Goal: Communication & Community: Ask a question

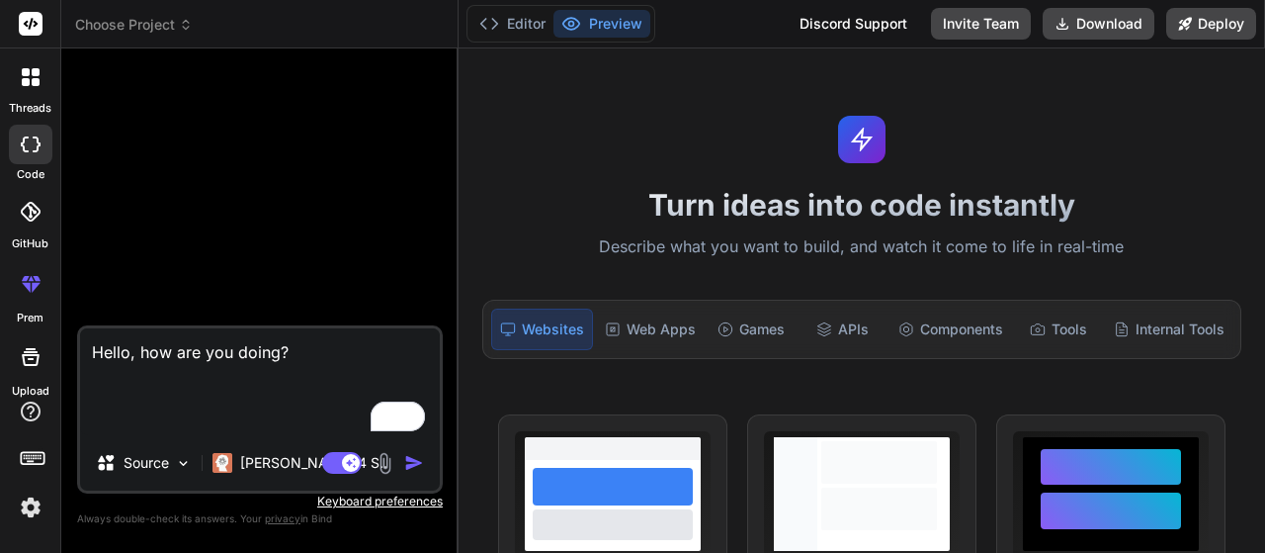
type textarea "Hello, how are you doing? h"
type textarea "x"
type textarea "Hello, how are you doing?"
type textarea "x"
type textarea "Hello, how are you doing? h"
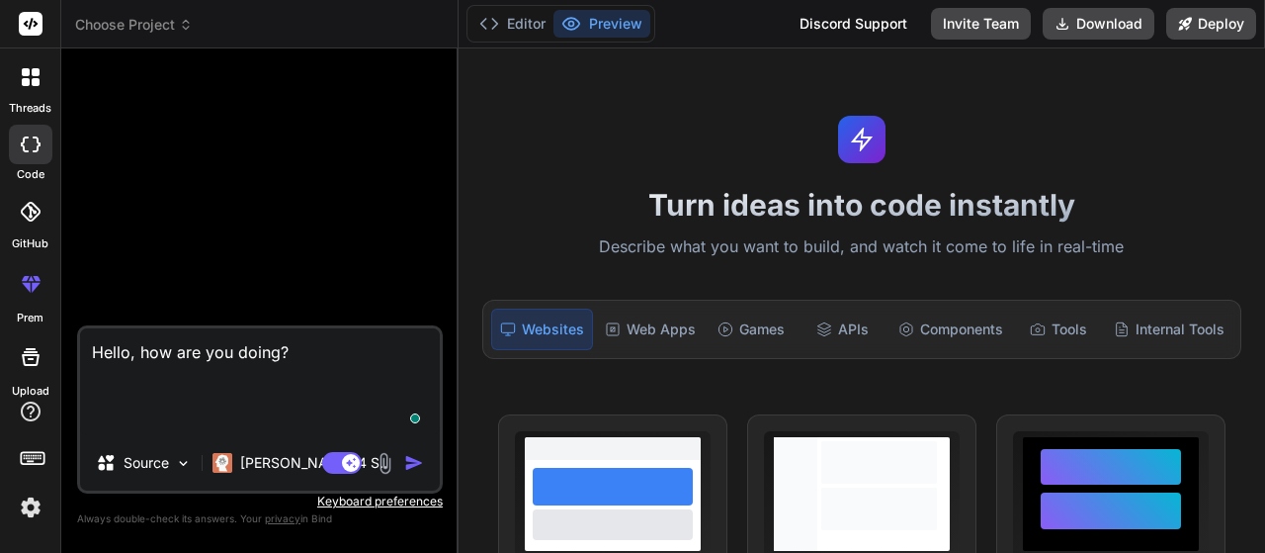
type textarea "x"
type textarea "Hello, how are you doing? ho"
type textarea "x"
type textarea "Hello, how are you doing? h"
type textarea "x"
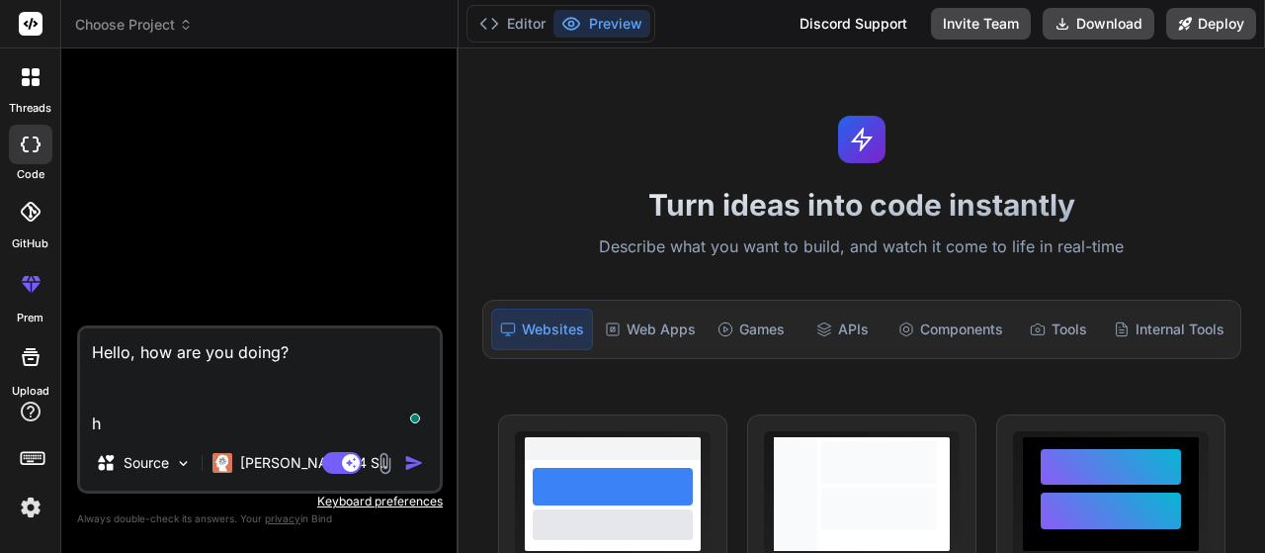
type textarea "Hello, how are you doing?"
type textarea "x"
type textarea "Hello, how are you doing?"
type textarea "x"
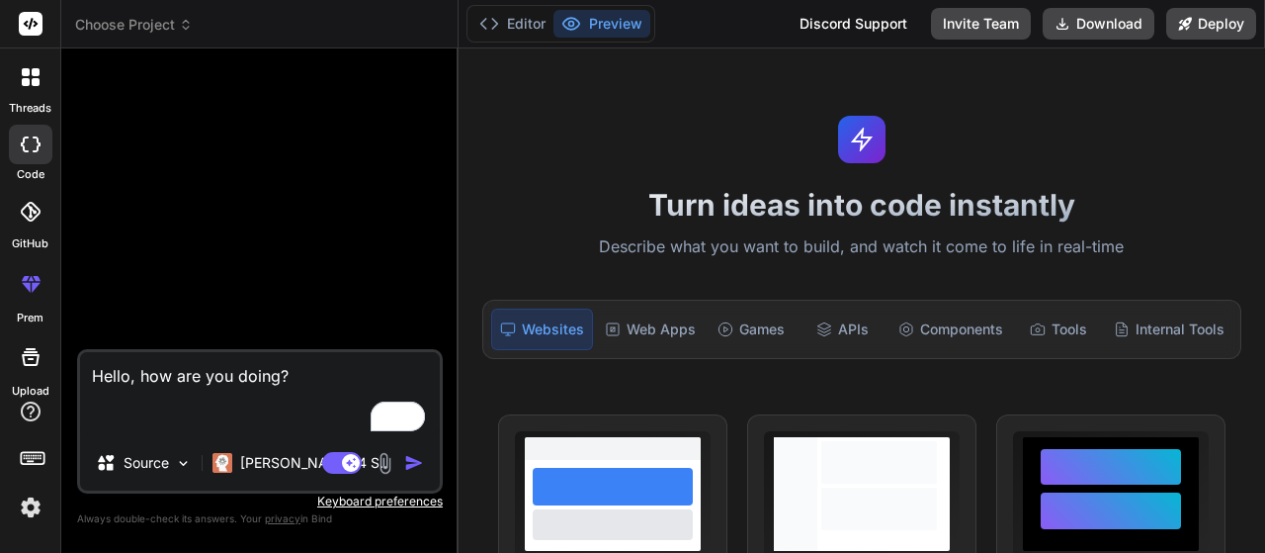
type textarea "Hello, how are you doing? h"
type textarea "x"
type textarea "Hello, how are you doing? ho"
type textarea "x"
type textarea "Hello, how are you doing? how"
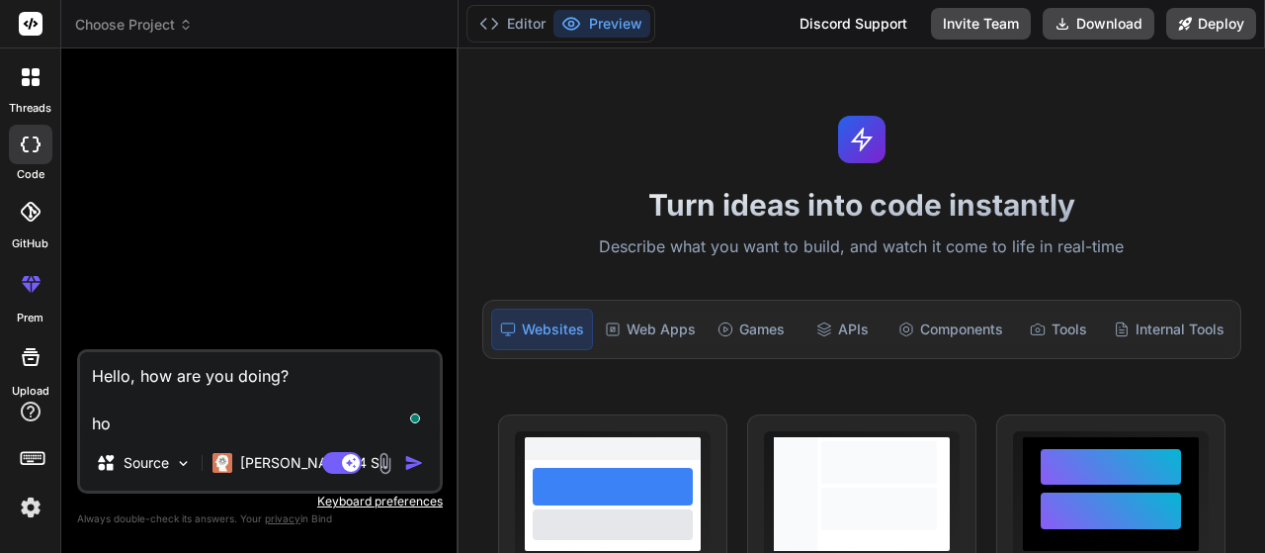
type textarea "x"
type textarea "Hello, how are you doing? how"
type textarea "x"
type textarea "Hello, how are you doing? how a"
type textarea "x"
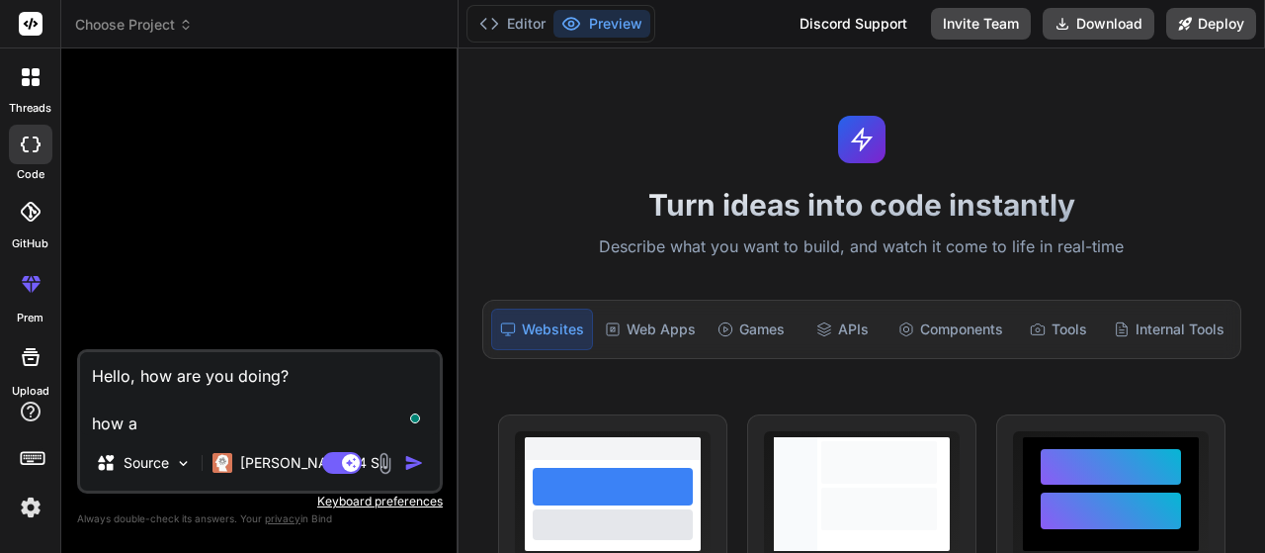
type textarea "Hello, how are you doing? how ar"
type textarea "x"
type textarea "Hello, how are you doing? how are"
type textarea "x"
type textarea "Hello, how are you doing? how are"
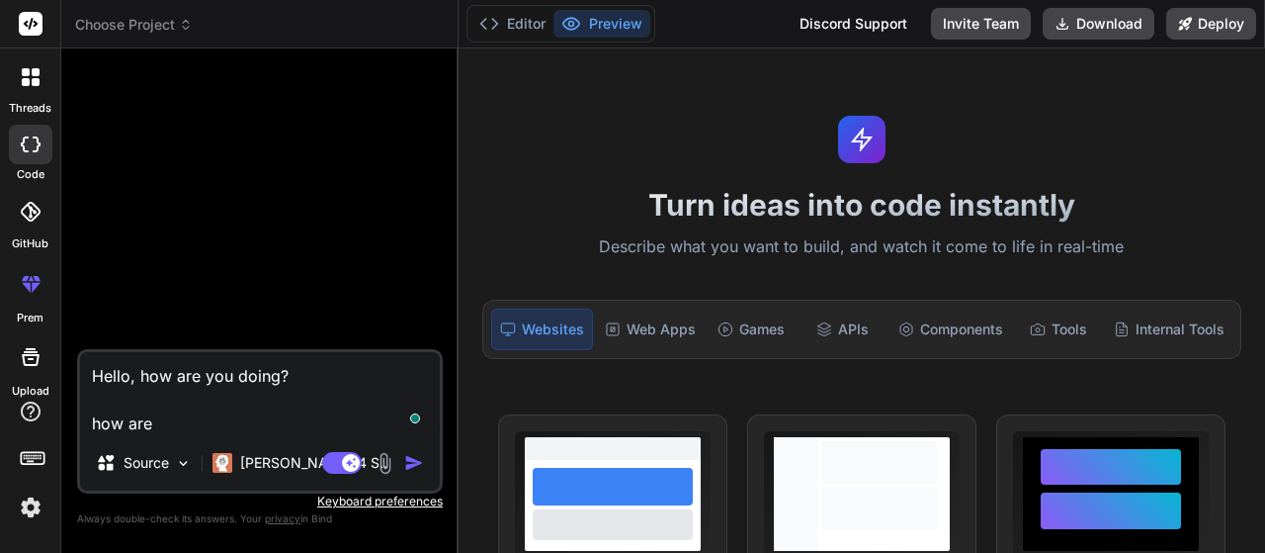
type textarea "x"
type textarea "Hello, how are you doing? how are y"
type textarea "x"
type textarea "Hello, how are you doing? how are yo"
type textarea "x"
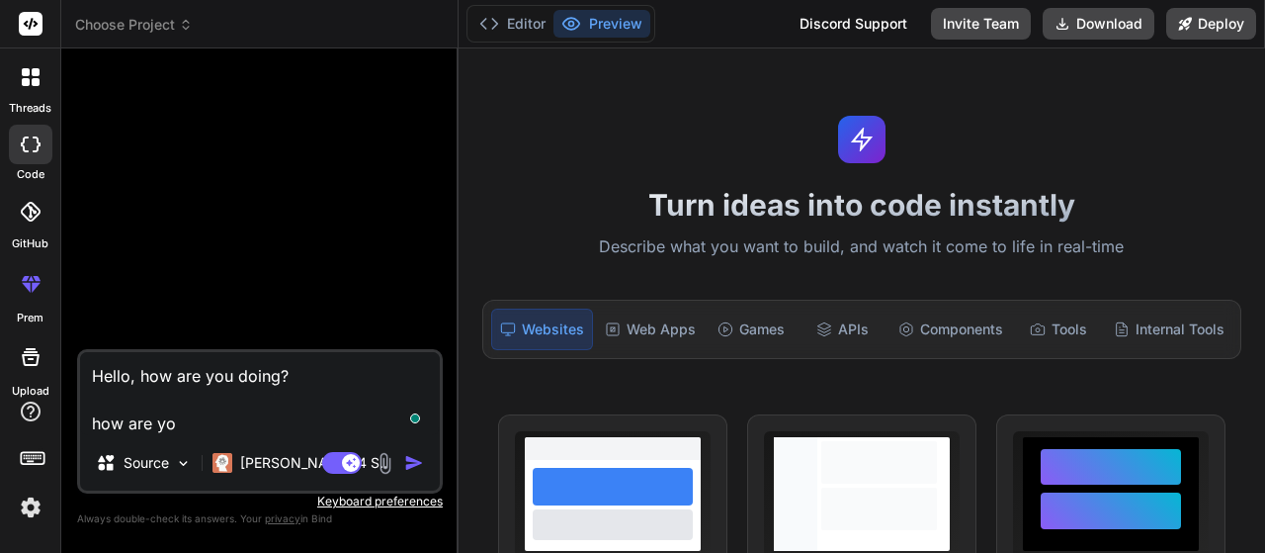
type textarea "Hello, how are you doing? how are you"
type textarea "x"
type textarea "Hello, how are you doing? how are you"
type textarea "x"
type textarea "Hello, how are you doing? how are you d"
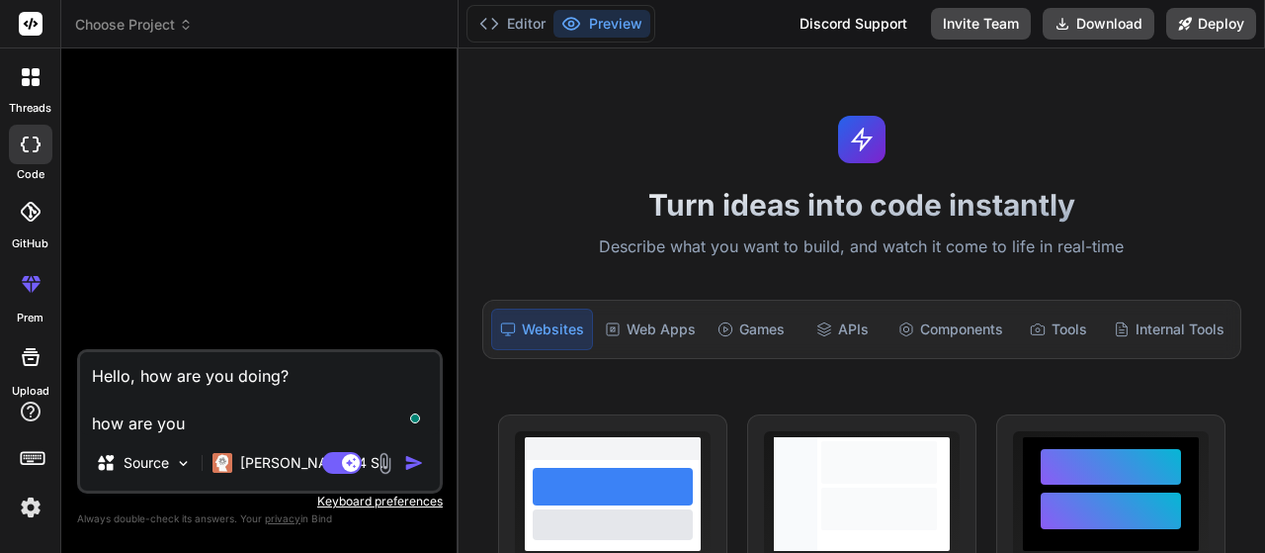
type textarea "x"
type textarea "Hello, how are you doing? how are you do"
type textarea "x"
type textarea "Hello, how are you doing? how are you doi"
type textarea "x"
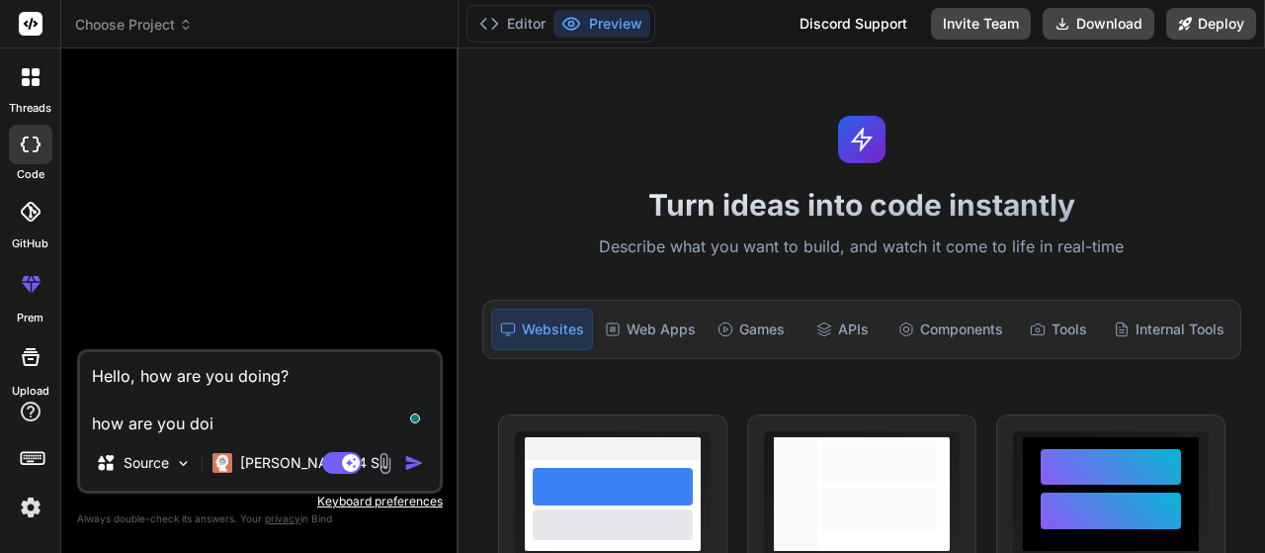
type textarea "Hello, how are you doing? how are you doin"
type textarea "x"
type textarea "Hello, how are you doing? how are you doing"
type textarea "x"
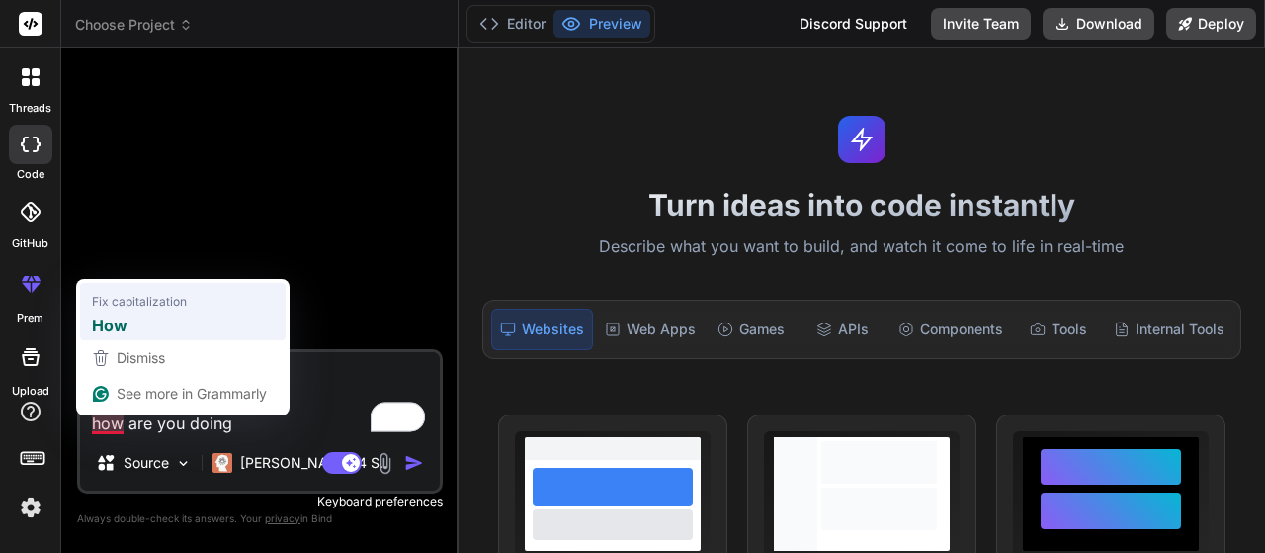
type textarea "Hello, how are you doing? How are you doing"
type textarea "x"
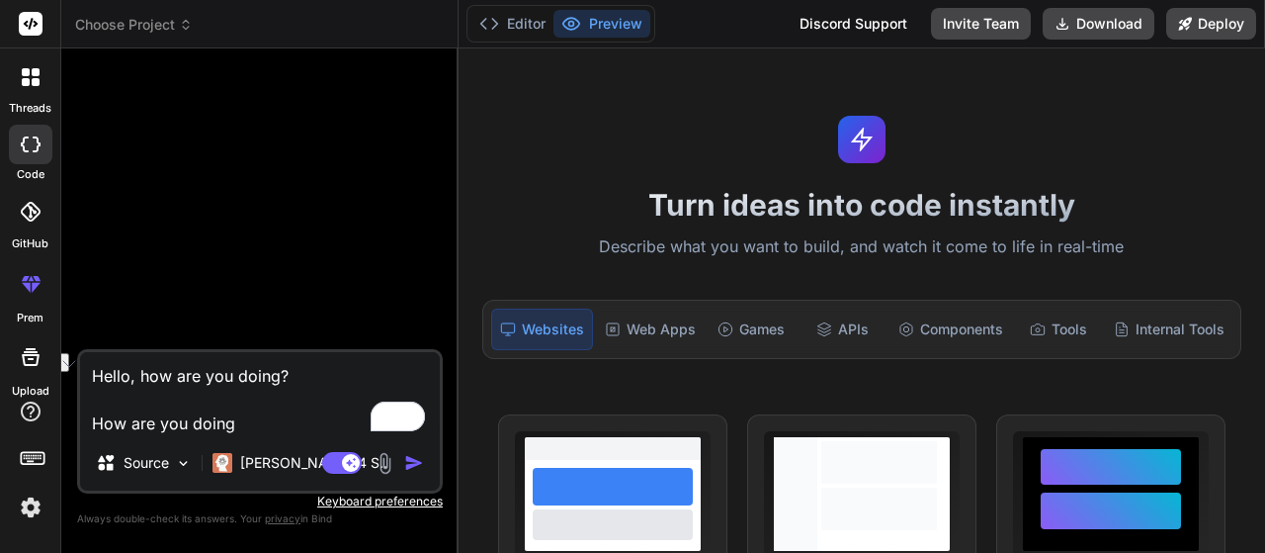
click at [69, 372] on button "See rewrite suggestions" at bounding box center [61, 362] width 16 height 19
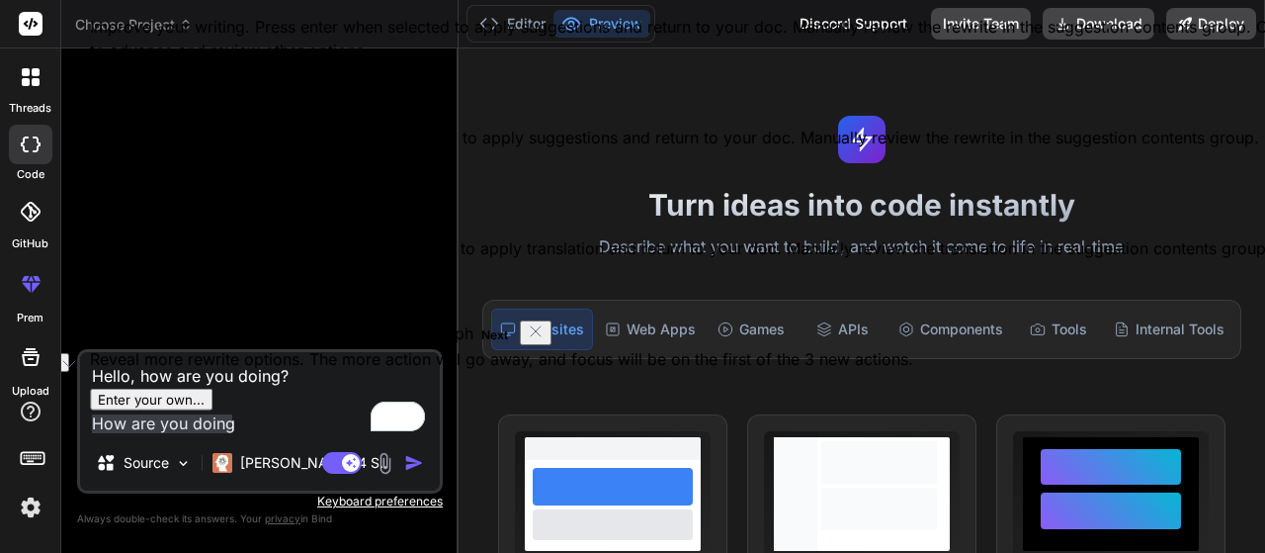
type textarea "Hello, how are you doing? How are you doing?"
type textarea "x"
type textarea "Hello, how are you doing? How are you doing??"
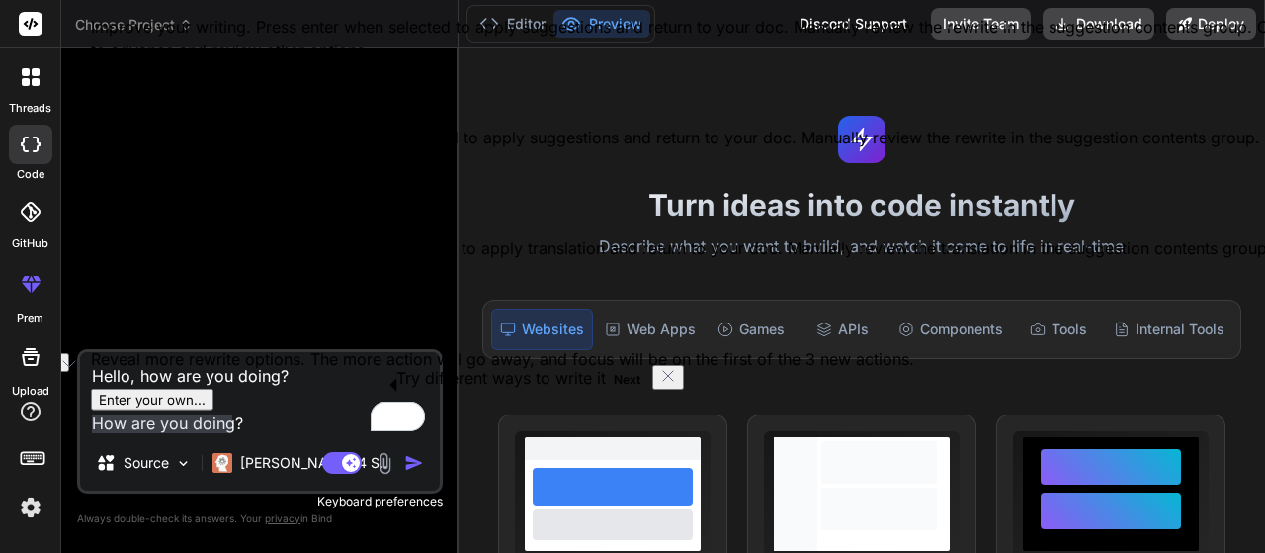
type textarea "x"
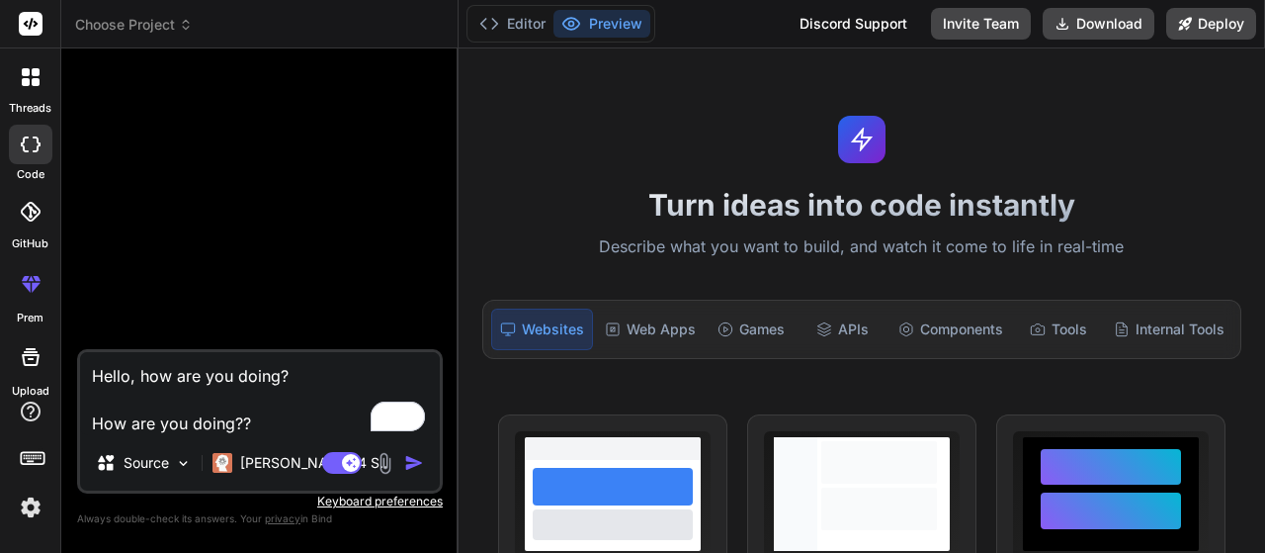
click at [240, 428] on textarea "Hello, how are you doing? How are you doing??" at bounding box center [260, 393] width 360 height 83
click at [244, 428] on textarea "Hello, how are you doing? How are you doing??" at bounding box center [260, 393] width 360 height 83
type textarea "Hello, how are you doing? How are you doing?"
type textarea "x"
drag, startPoint x: 244, startPoint y: 420, endPoint x: 146, endPoint y: 406, distance: 98.8
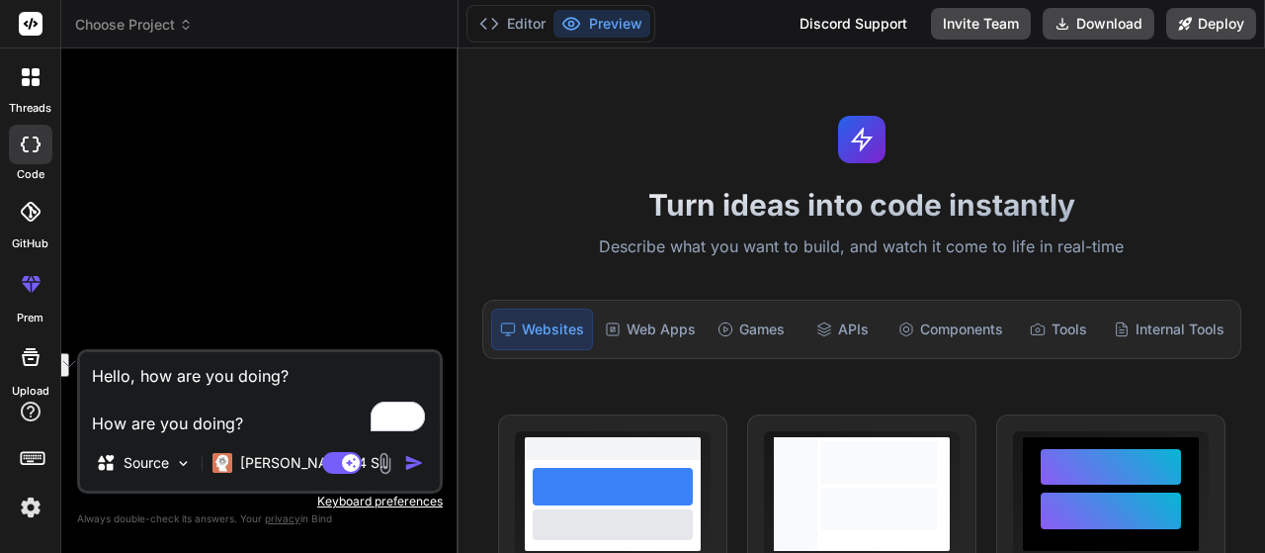
click at [146, 406] on textarea "Hello, how are you doing? How are you doing?" at bounding box center [260, 393] width 360 height 83
click at [69, 372] on button "See rewrite suggestions" at bounding box center [61, 362] width 16 height 19
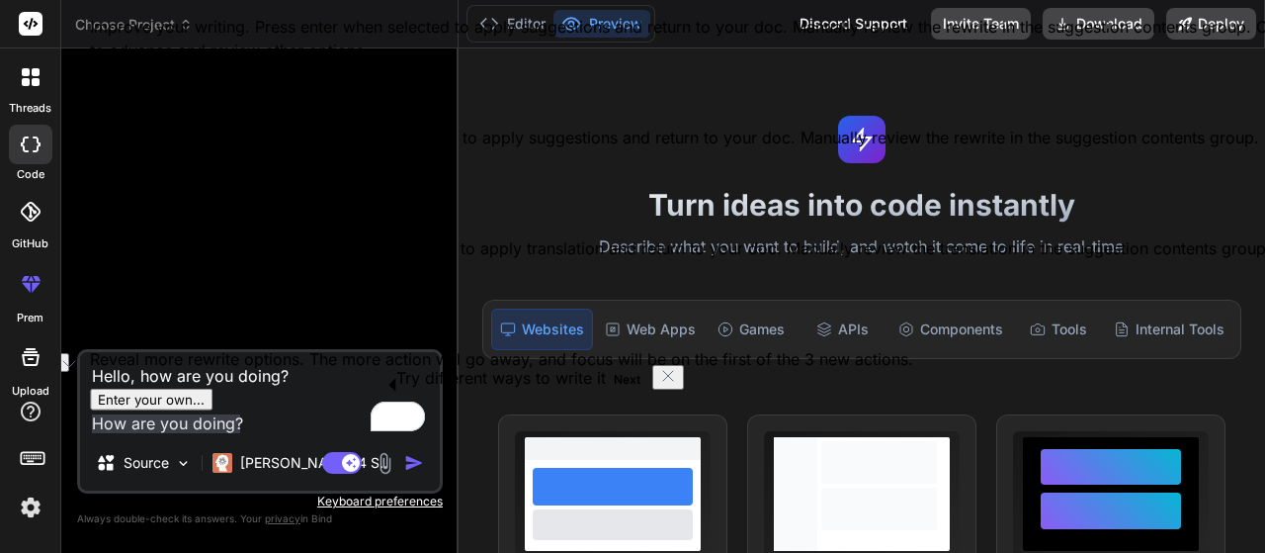
click at [660, 381] on icon "Dismiss" at bounding box center [668, 376] width 16 height 16
click at [163, 104] on span "Rephrase" at bounding box center [132, 93] width 61 height 21
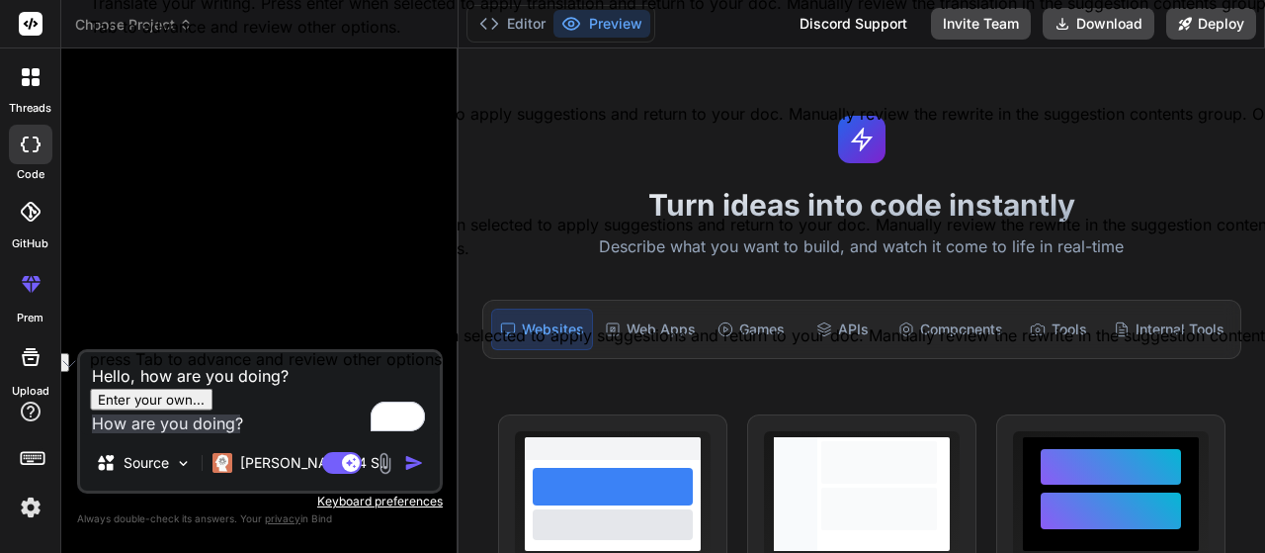
click at [152, 80] on span "Shorten" at bounding box center [127, 69] width 50 height 21
click at [153, 191] on span "Friendly" at bounding box center [127, 180] width 51 height 21
click at [144, 301] on span "Formal" at bounding box center [123, 291] width 43 height 21
click at [153, 191] on span "Friendly" at bounding box center [127, 180] width 51 height 21
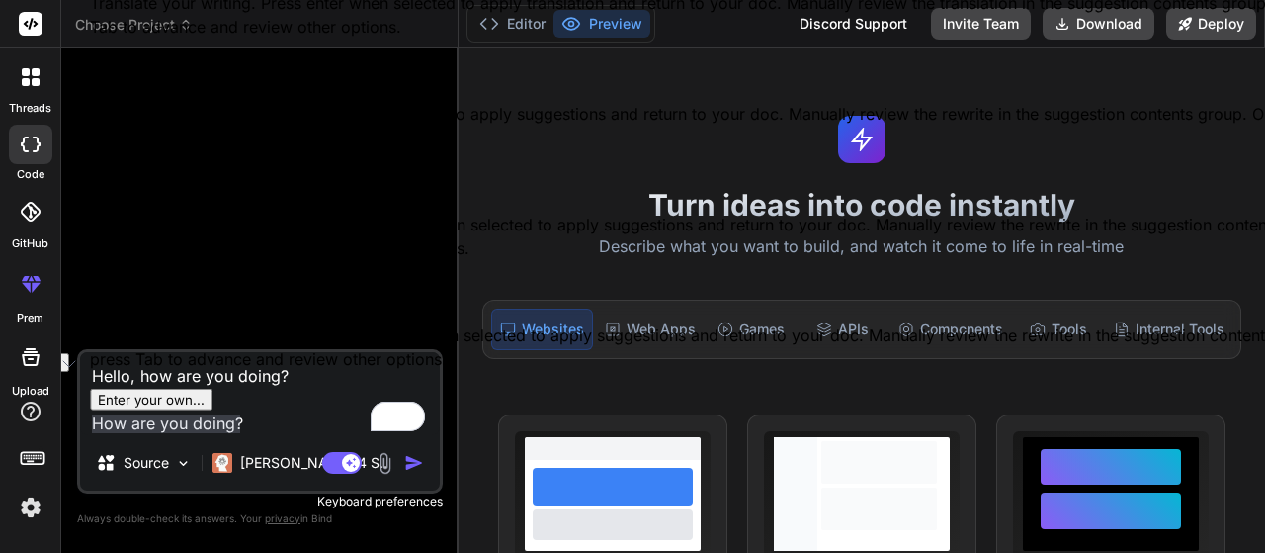
click at [152, 80] on span "Shorten" at bounding box center [127, 69] width 50 height 21
click at [281, 434] on textarea "Hello, how are you doing? How are you doing?" at bounding box center [260, 393] width 360 height 83
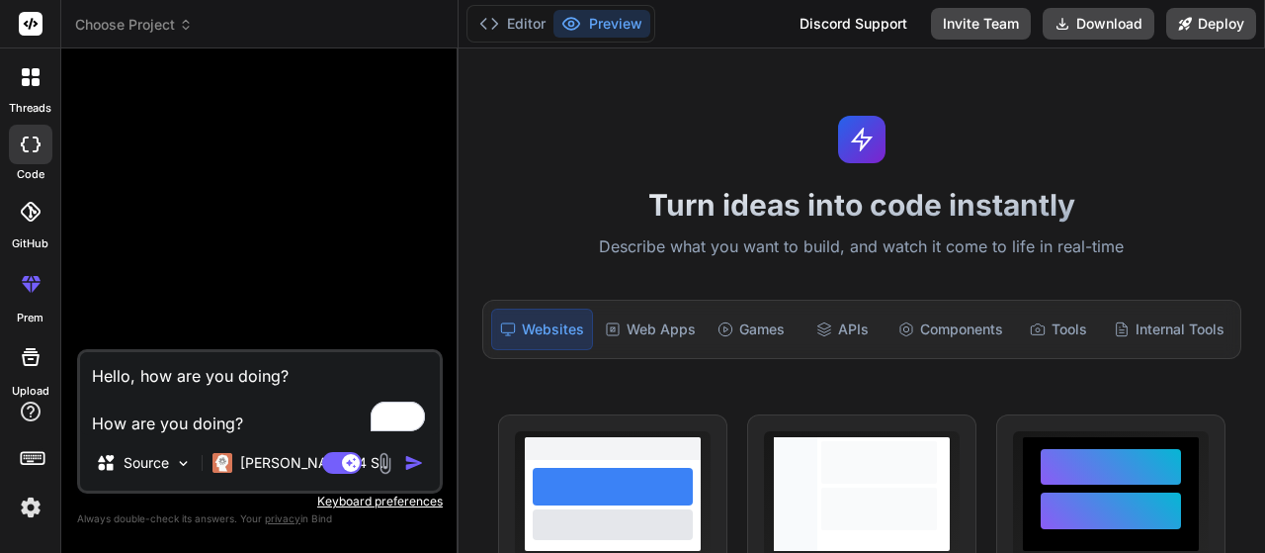
click at [281, 434] on textarea "Hello, how are you doing? How are you doing?" at bounding box center [260, 393] width 360 height 83
type textarea "Hello, how are you doing?"
type textarea "x"
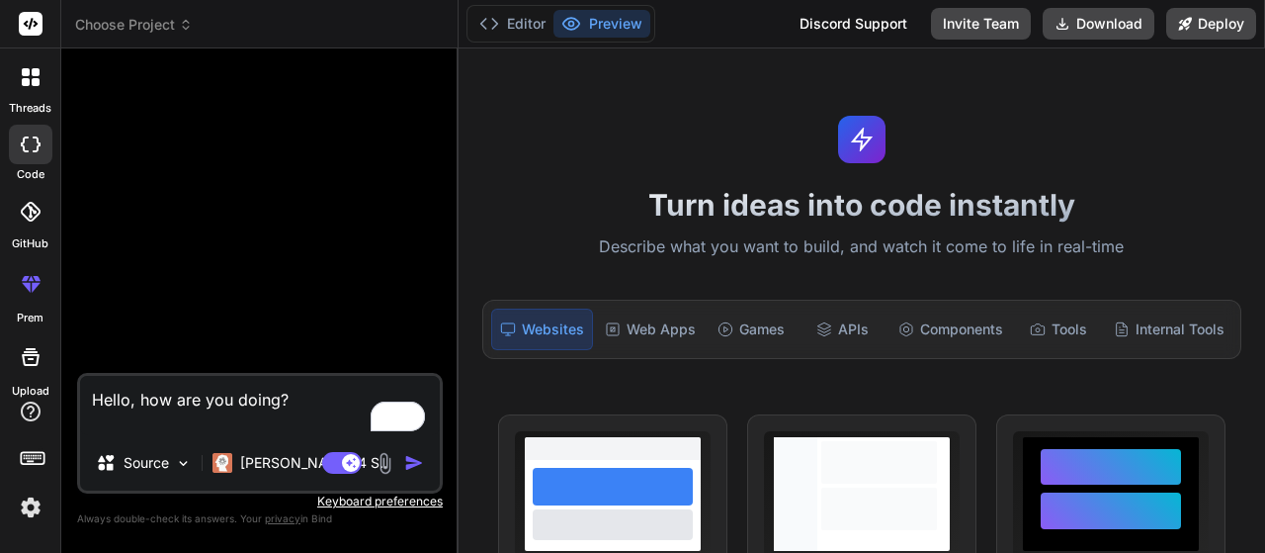
type textarea "Hello, how are you doing? d"
type textarea "x"
type textarea "Hello, how are you doing? de"
type textarea "x"
type textarea "Hello, how are you doing? des"
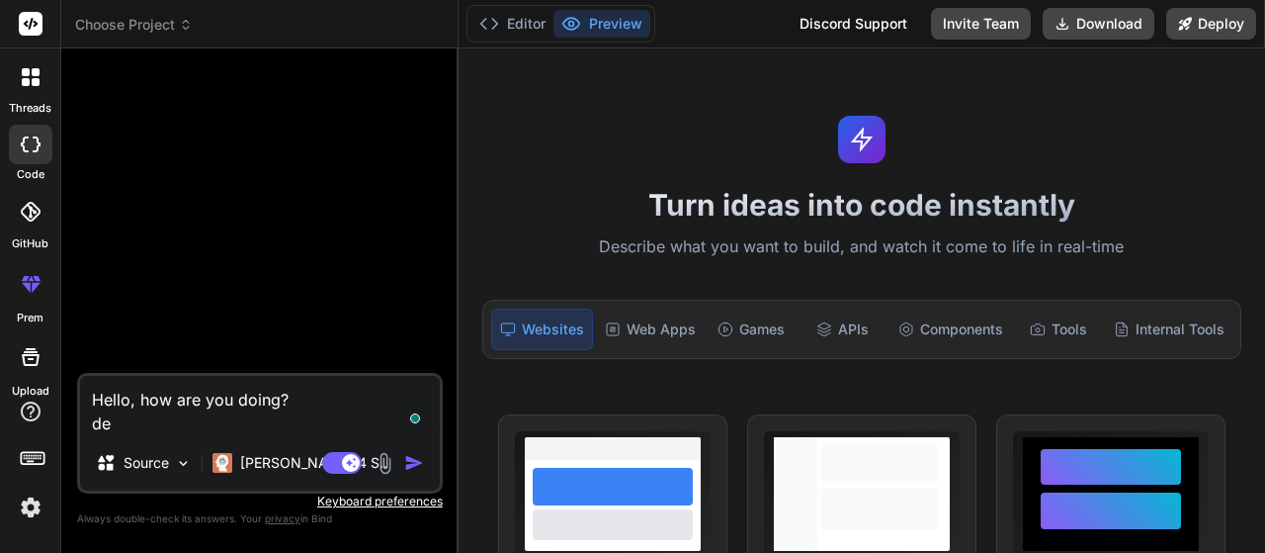
type textarea "x"
type textarea "Hello, how are you doing? desc"
type textarea "x"
type textarea "Hello, how are you doing? descr"
type textarea "x"
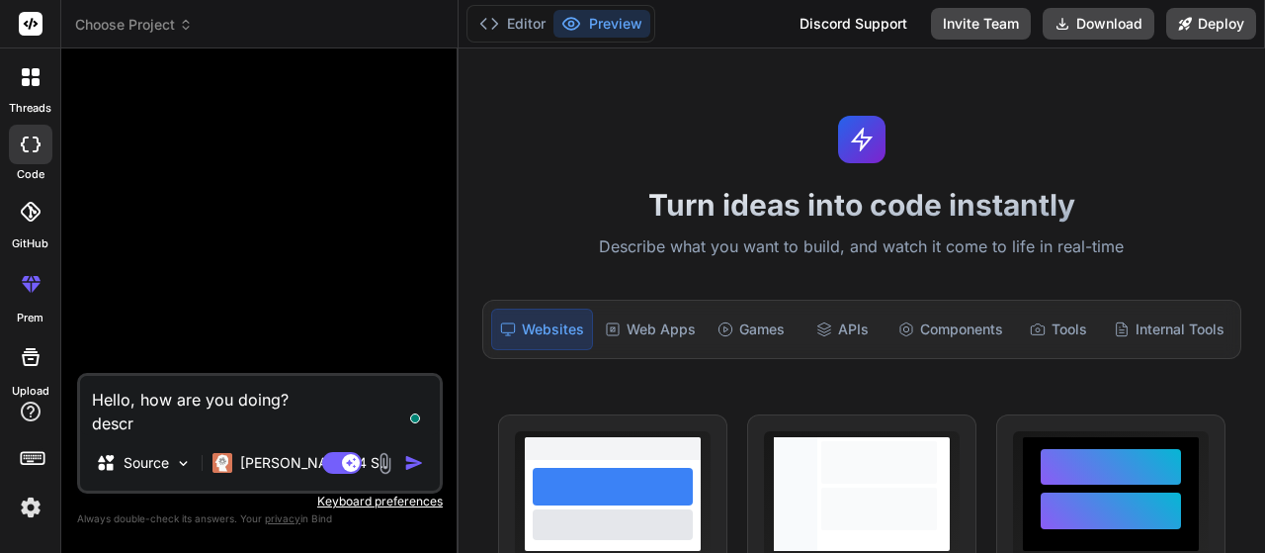
type textarea "Hello, how are you doing? descri"
type textarea "x"
type textarea "Hello, how are you doing? describ"
type textarea "x"
type textarea "Hello, how are you doing? describe"
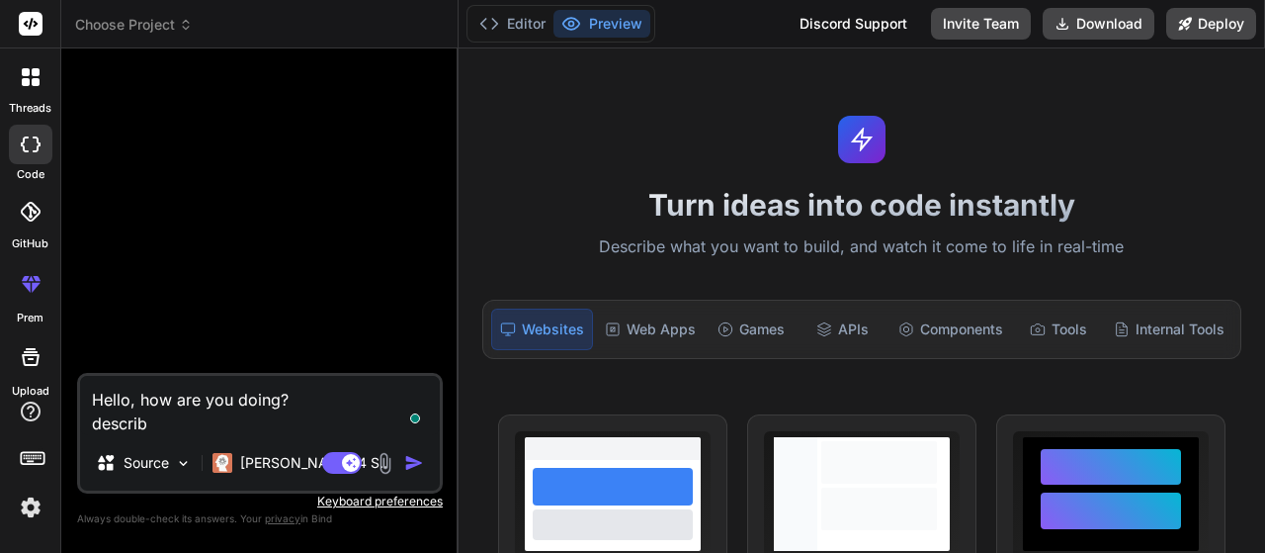
type textarea "x"
type textarea "Hello, how are you doing? describe"
type textarea "x"
type textarea "Hello, how are you doing? describe w"
type textarea "x"
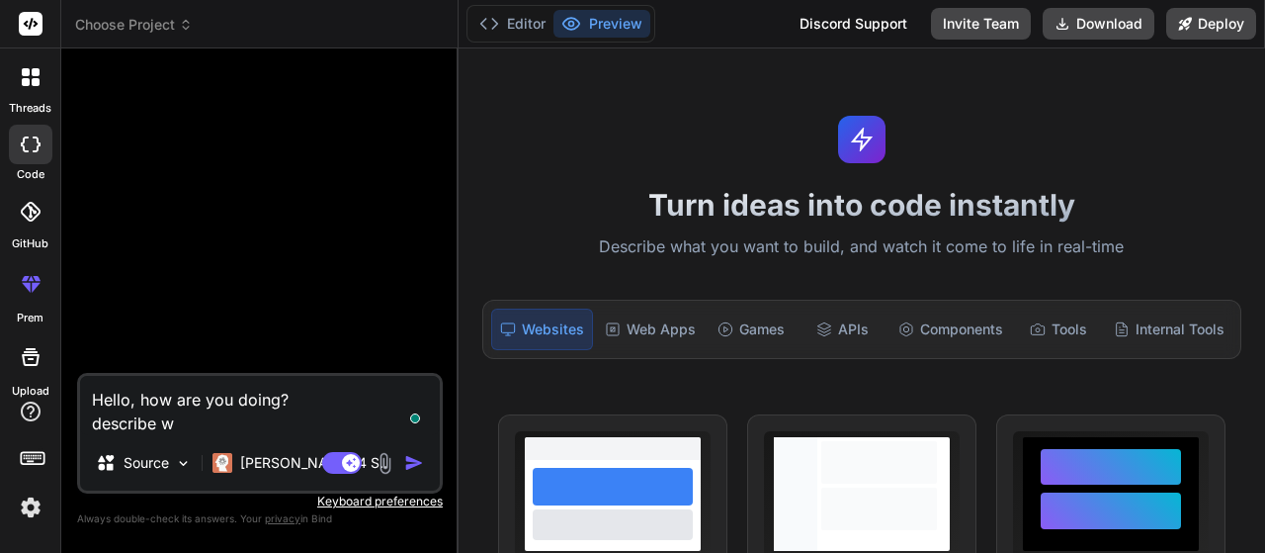
type textarea "Hello, how are you doing? describe wh"
type textarea "x"
type textarea "Hello, how are you doing? describe wha"
type textarea "x"
type textarea "Hello, how are you doing? describe what"
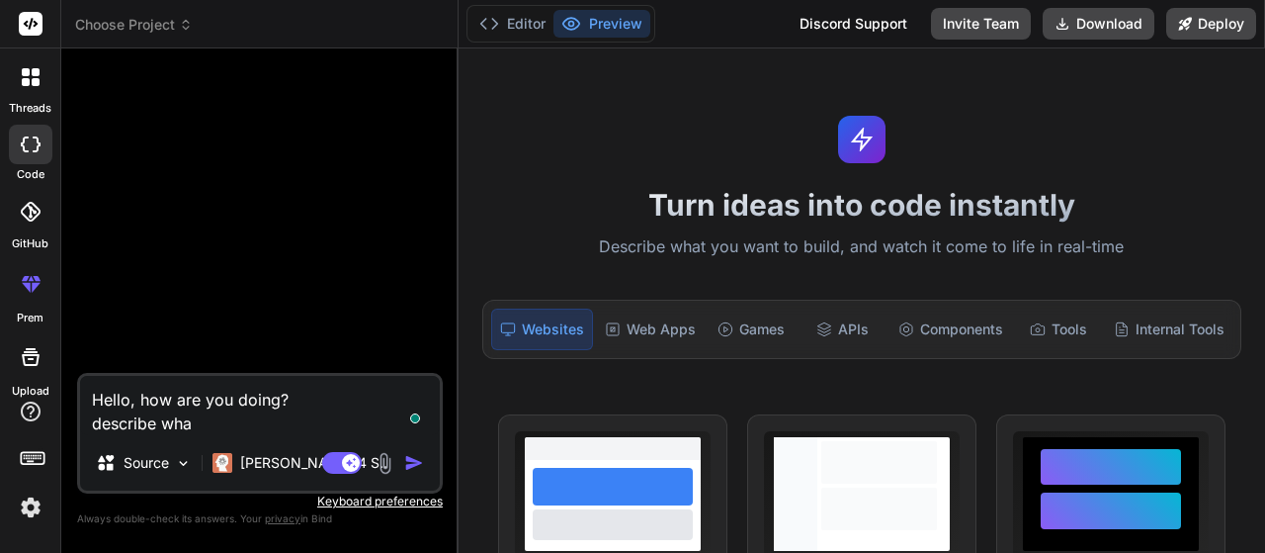
type textarea "x"
type textarea "Hello, how are you doing? describe what"
type textarea "x"
type textarea "Hello, how are you doing? describe what y"
type textarea "x"
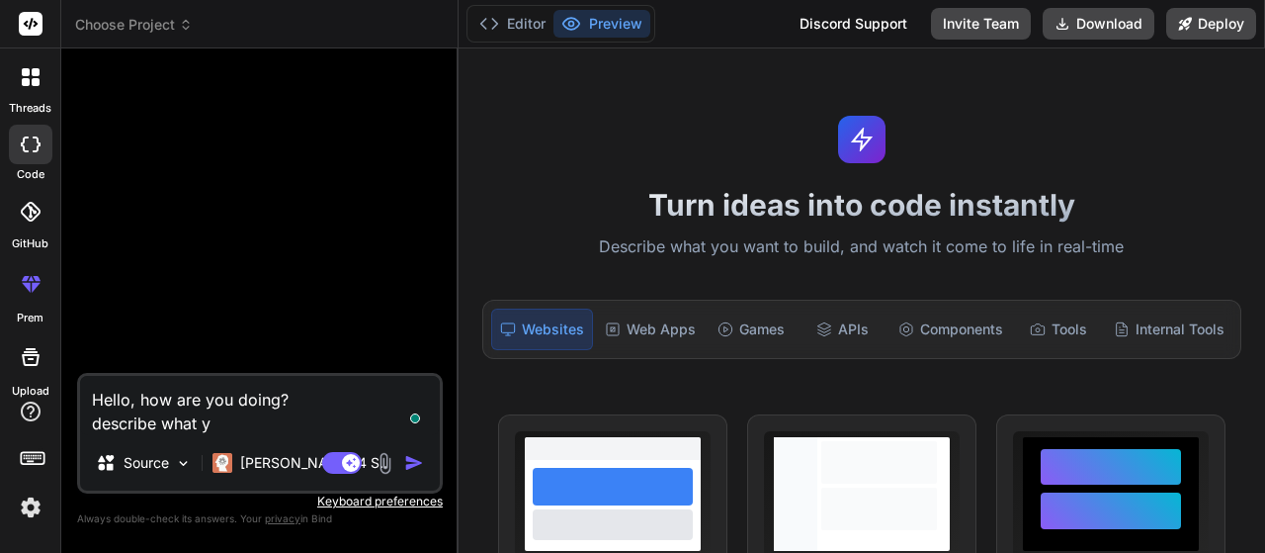
type textarea "Hello, how are you doing? describe what [PERSON_NAME]"
type textarea "x"
type textarea "Hello, how are you doing? describe what yiu"
type textarea "x"
type textarea "Hello, how are you doing? describe what yiu"
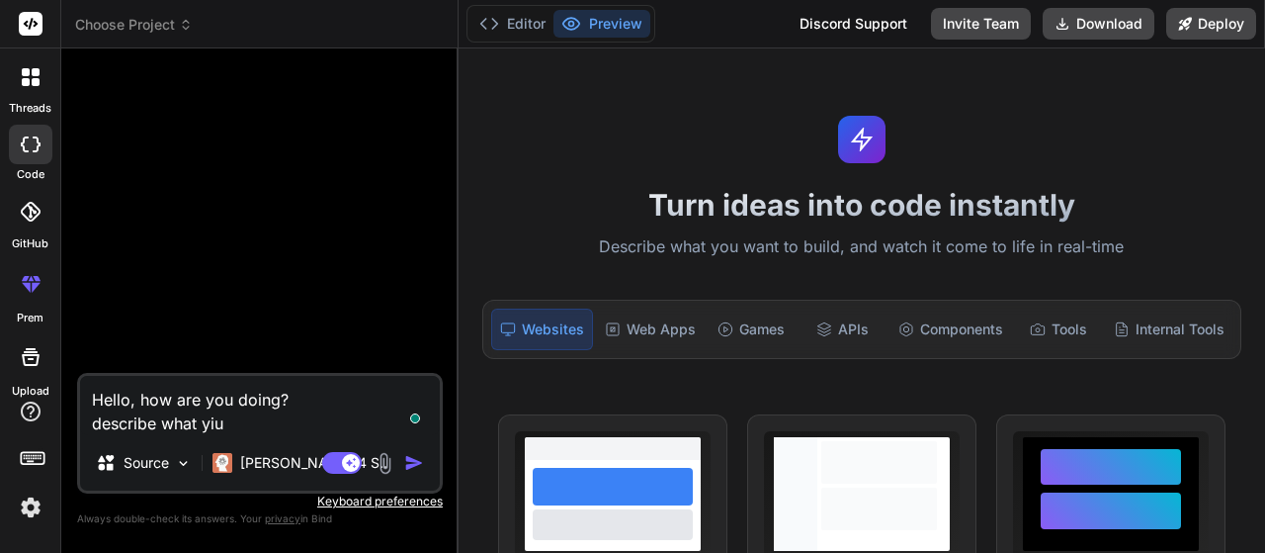
type textarea "x"
type textarea "Hello, how are you doing? describe what yiu"
type textarea "x"
type textarea "Hello, how are you doing? describe what [PERSON_NAME]"
type textarea "x"
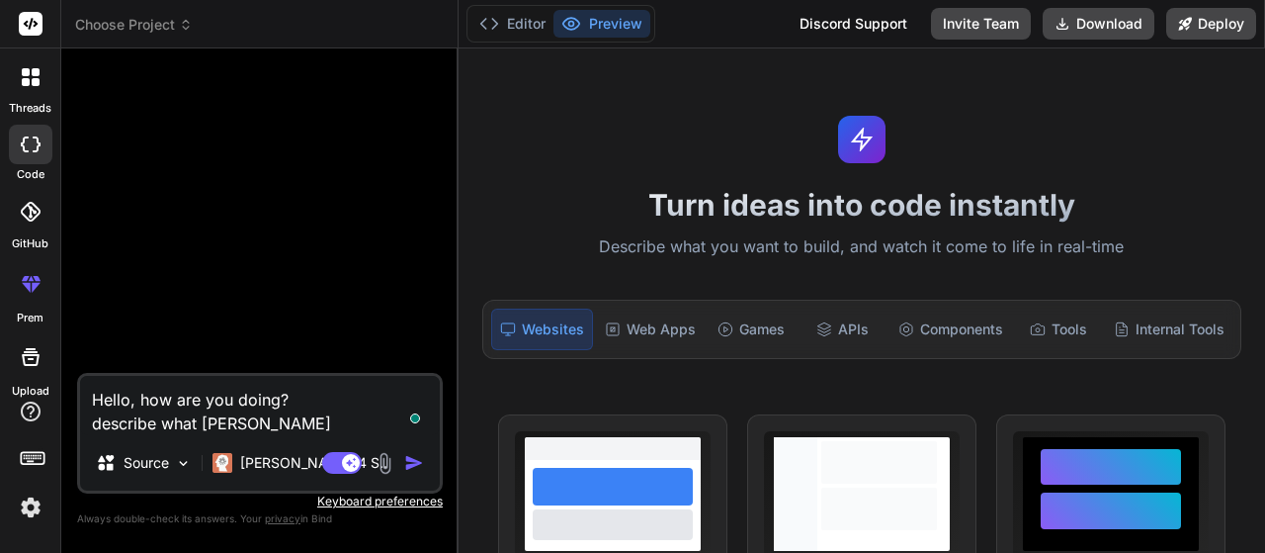
type textarea "Hello, how are you doing? describe what y"
type textarea "x"
type textarea "Hello, how are you doing? describe what yo"
type textarea "x"
type textarea "Hello, how are you doing? describe what you"
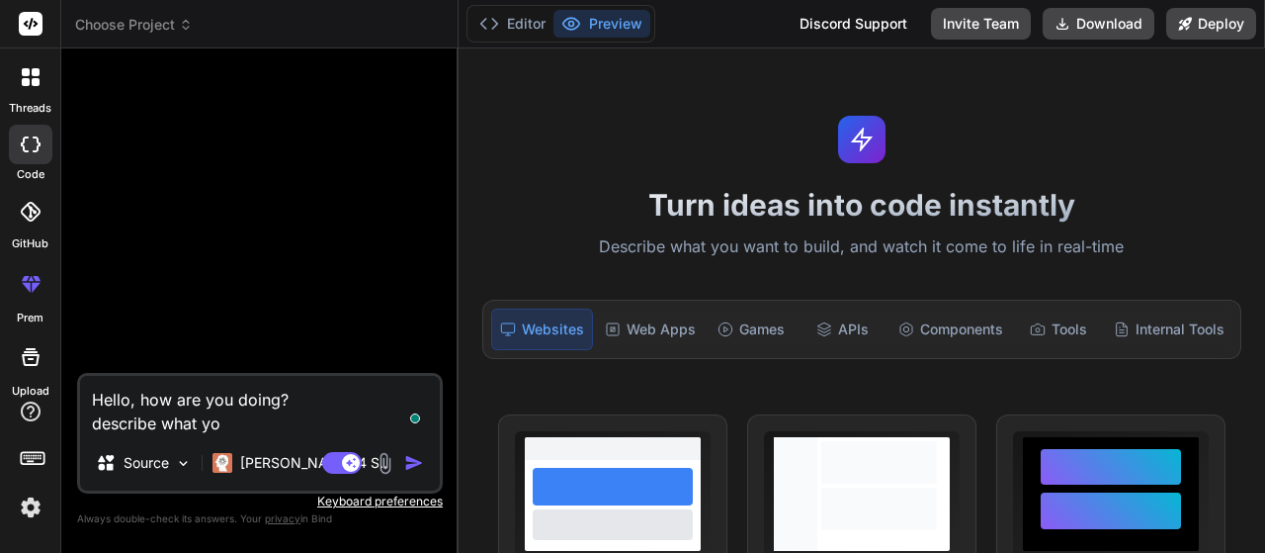
type textarea "x"
type textarea "Hello, how are you doing? describe what you"
type textarea "x"
type textarea "Hello, how are you doing? describe what you w"
type textarea "x"
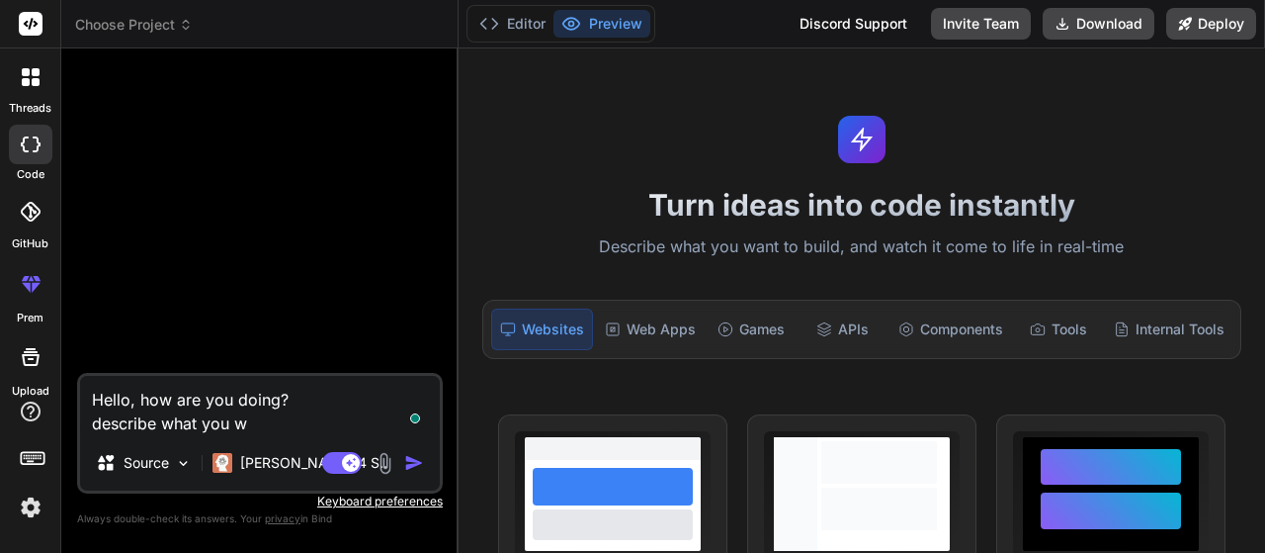
type textarea "Hello, how are you doing? describe what you wa"
type textarea "x"
type textarea "Hello, how are you doing? describe what you wan"
type textarea "x"
type textarea "Hello, how are you doing? describe what you want"
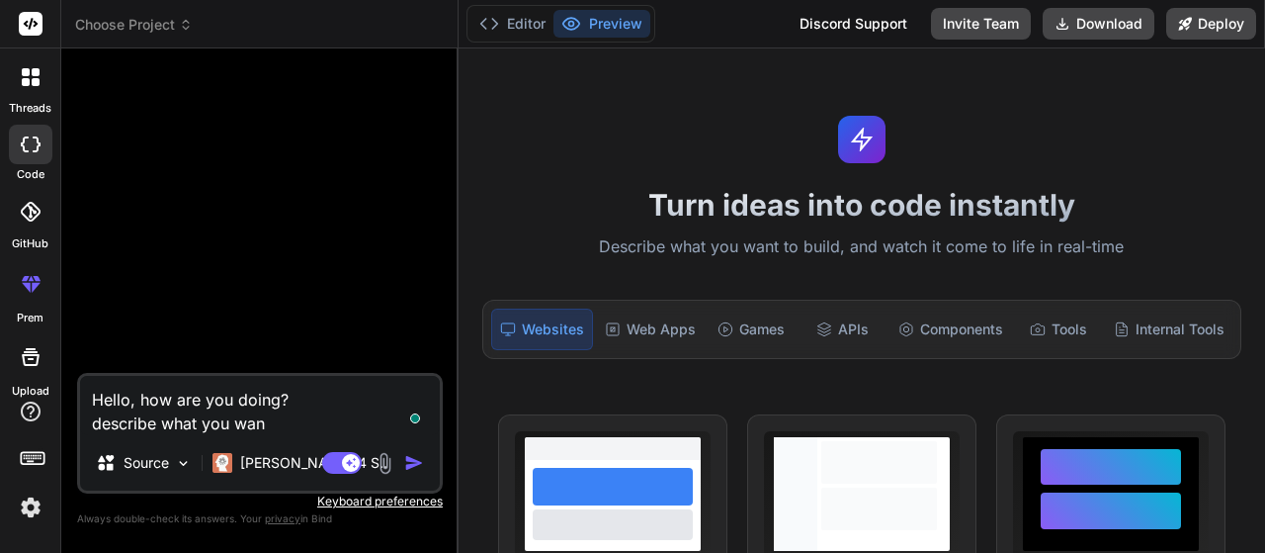
type textarea "x"
type textarea "Hello, how are you doing? describe what you want"
type textarea "x"
type textarea "Hello, how are you doing? describe what you want t"
type textarea "x"
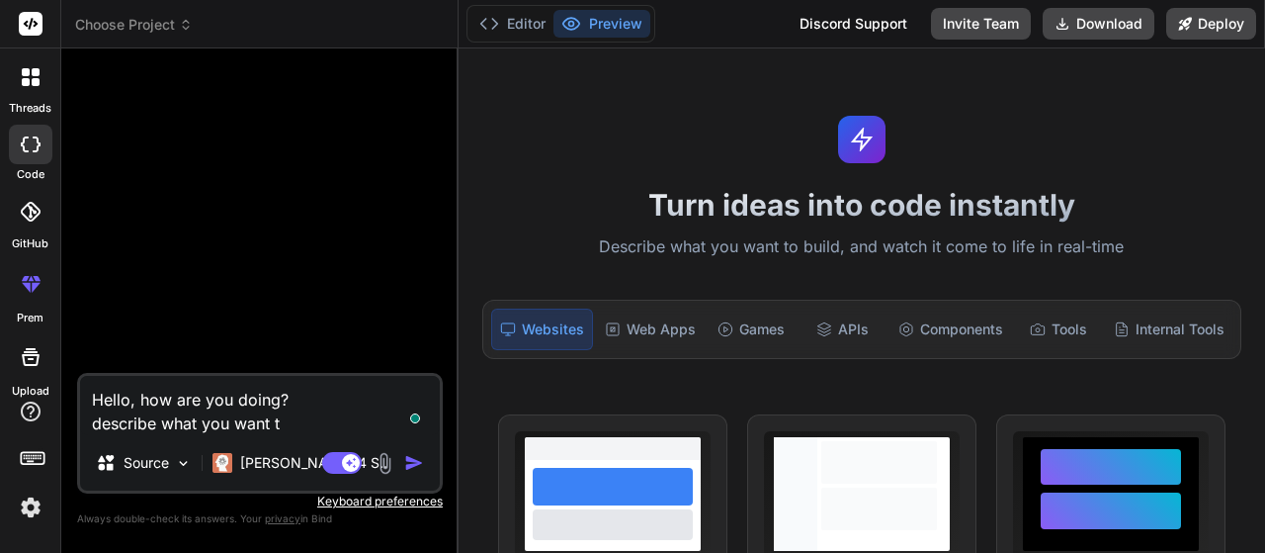
type textarea "Hello, how are you doing? describe what you want to"
type textarea "x"
type textarea "Hello, how are you doing? describe what you want to"
type textarea "x"
type textarea "Hello, how are you doing? describe what you want to b"
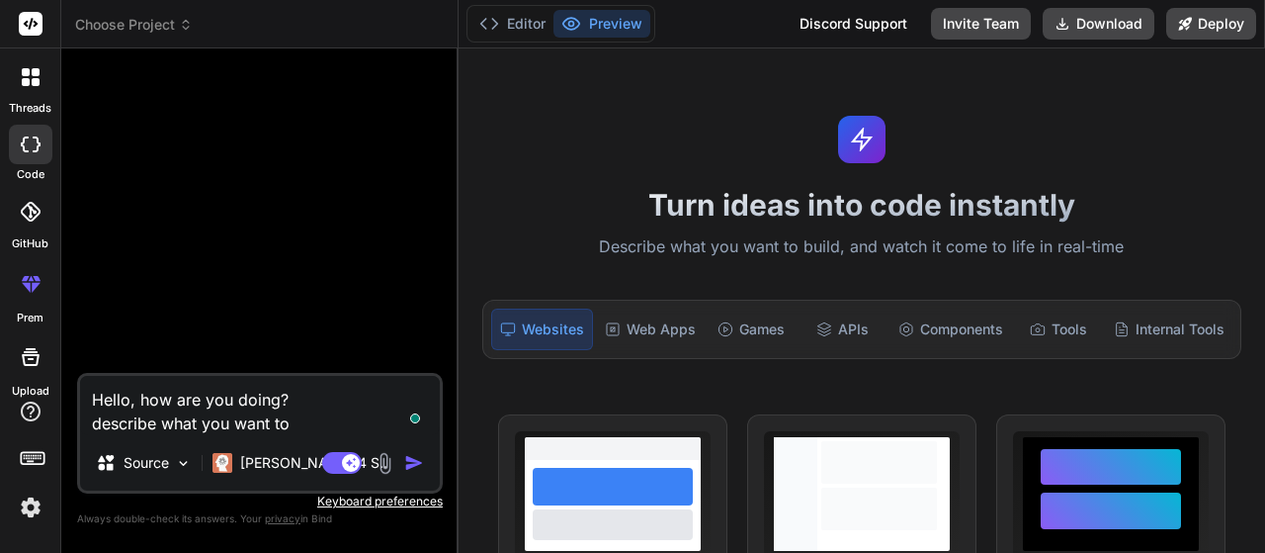
type textarea "x"
type textarea "Hello, how are you doing? describe what you want to bu"
type textarea "x"
type textarea "Hello, how are you doing? describe what you want to [PERSON_NAME]"
type textarea "x"
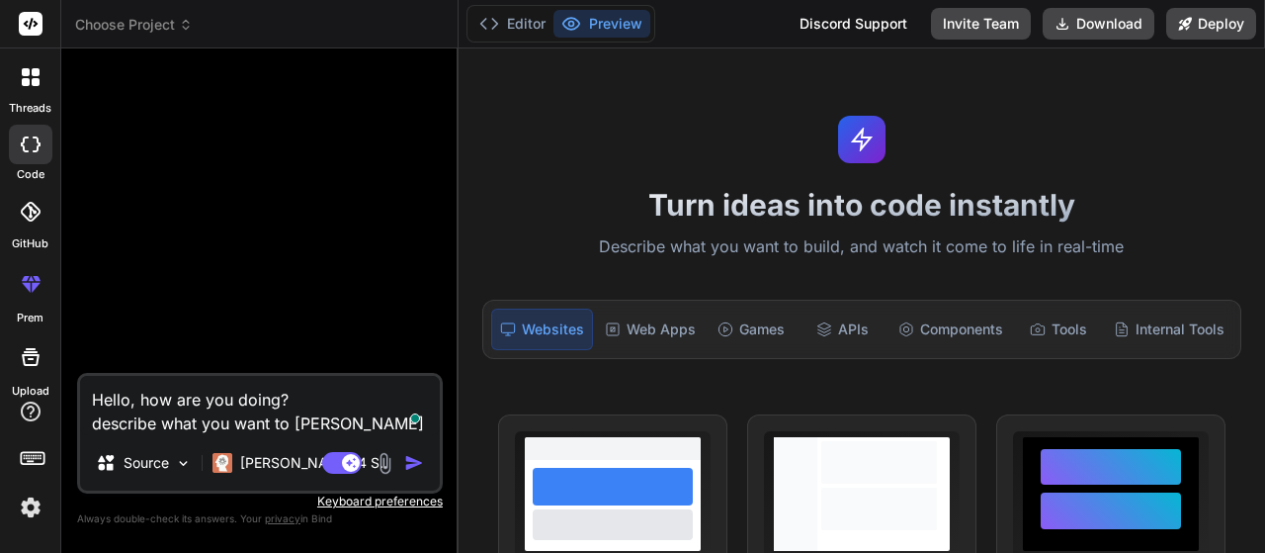
type textarea "Hello, how are you doing? describe what you want to buil"
type textarea "x"
type textarea "Hello, how are you doing? describe what you want to build"
type textarea "x"
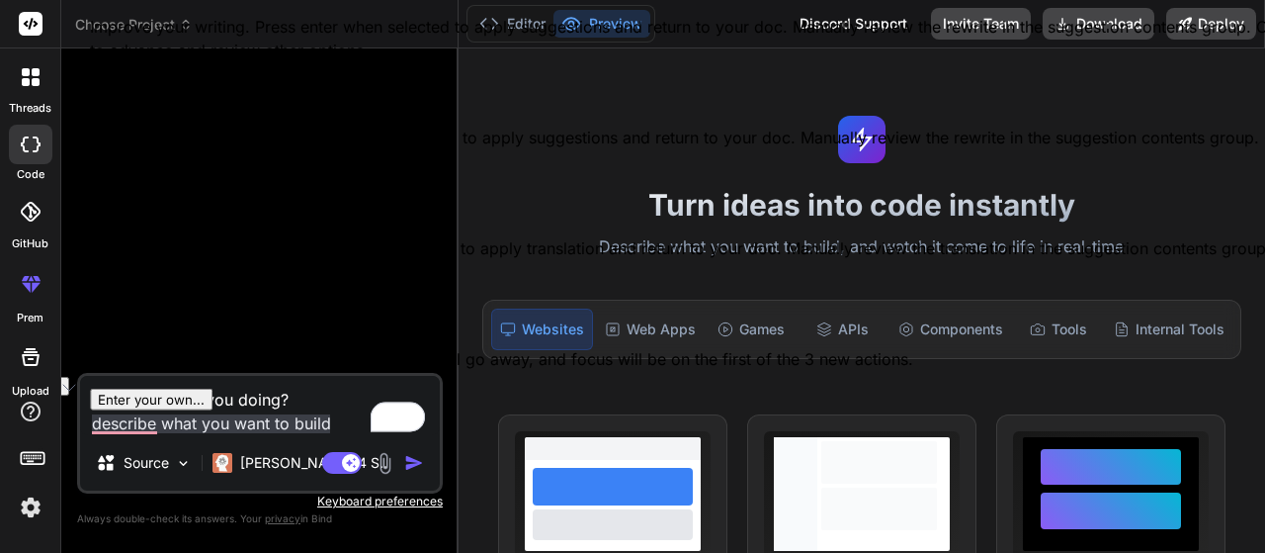
click at [69, 395] on button "See rewrite suggestions" at bounding box center [61, 386] width 16 height 19
type textarea "Hello, how are you doing? Describe what you want to build."
type textarea "x"
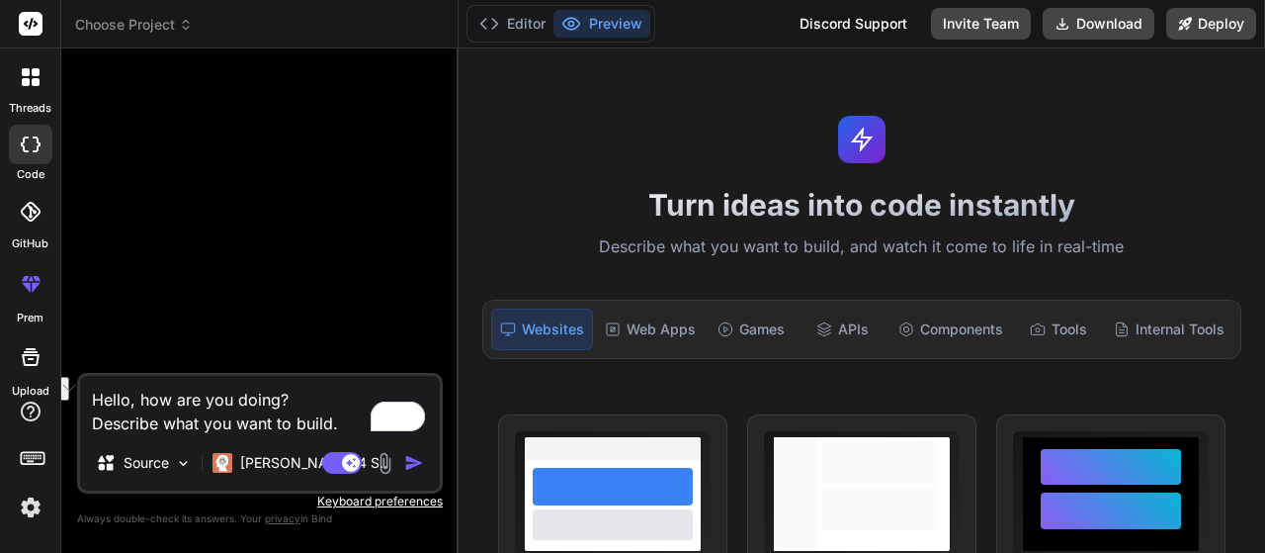
type textarea "Hello, how are you doing?"
type textarea "x"
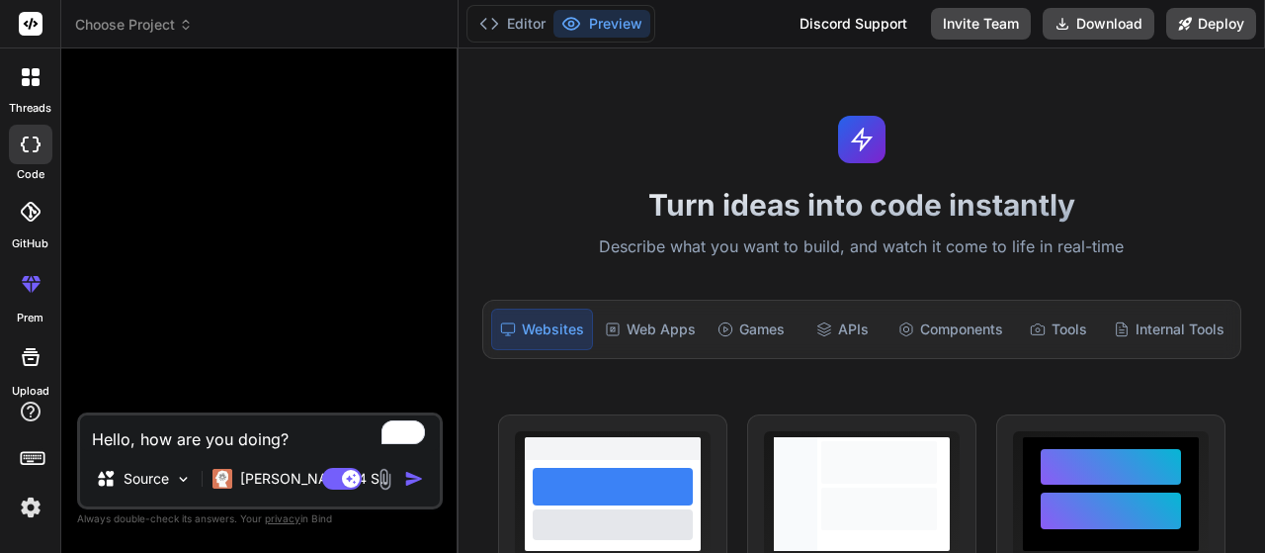
type textarea "Hello, how are you doing?"
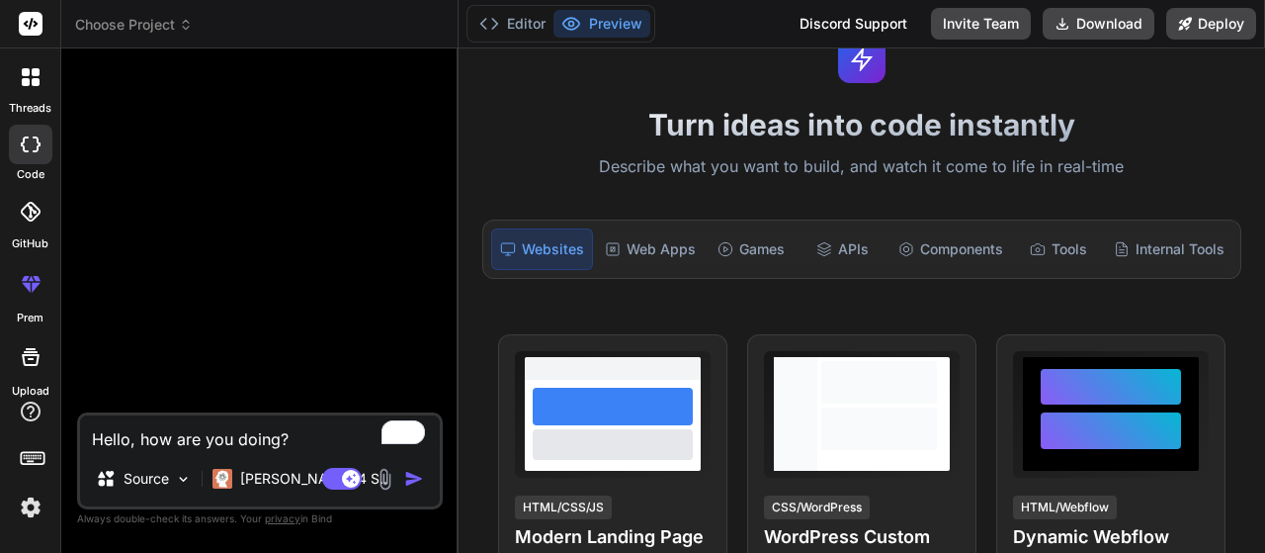
scroll to position [83, 0]
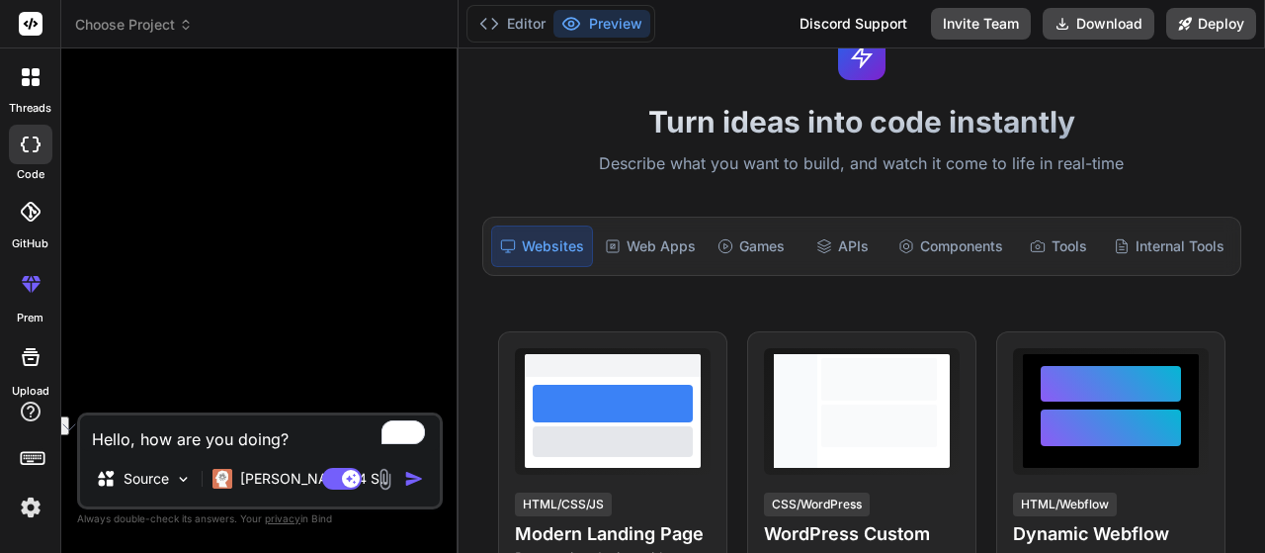
type textarea "x"
